Goal: Task Accomplishment & Management: Manage account settings

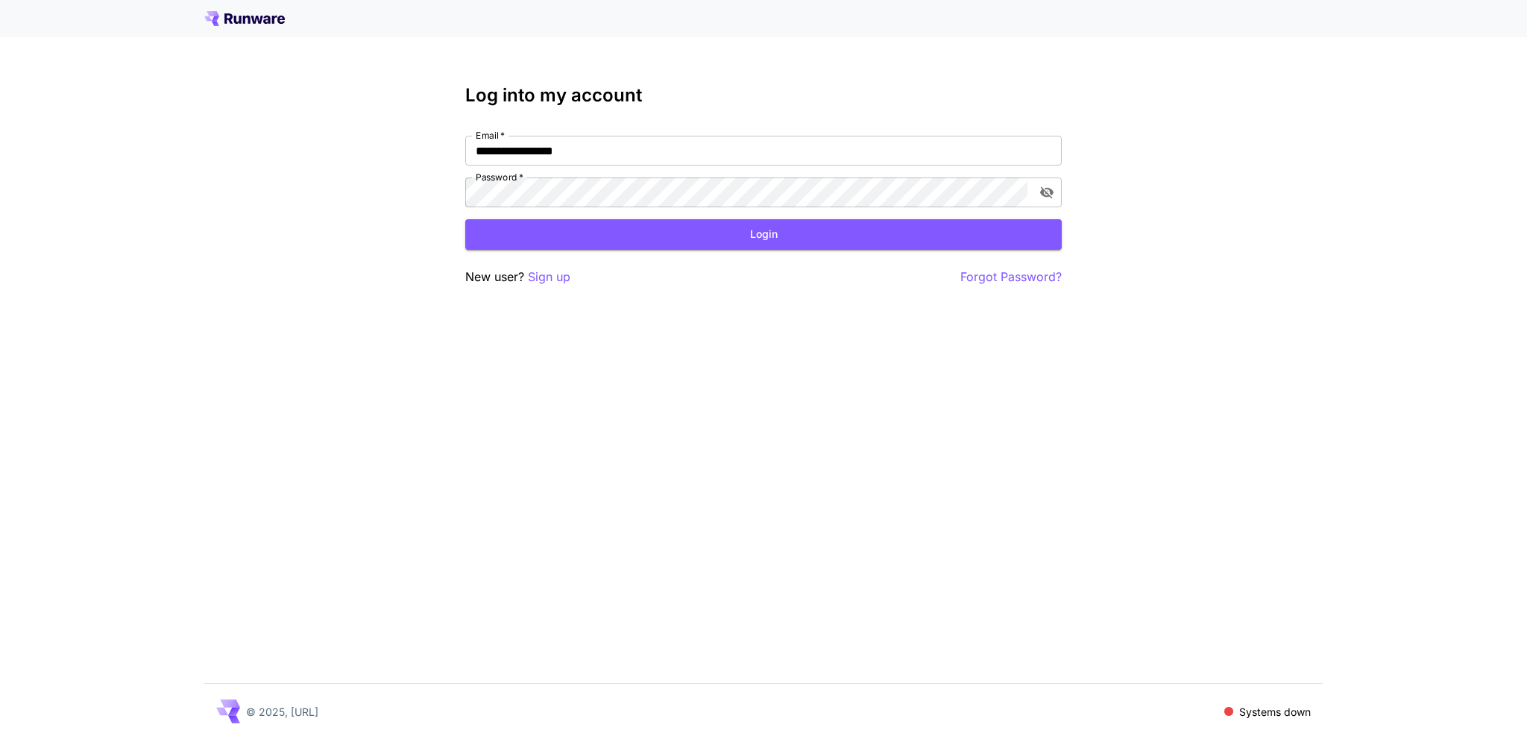
click at [0, 738] on nordpass-portal at bounding box center [0, 739] width 0 height 0
type input "**********"
click at [662, 227] on button "Login" at bounding box center [763, 234] width 597 height 31
